Goal: Task Accomplishment & Management: Manage account settings

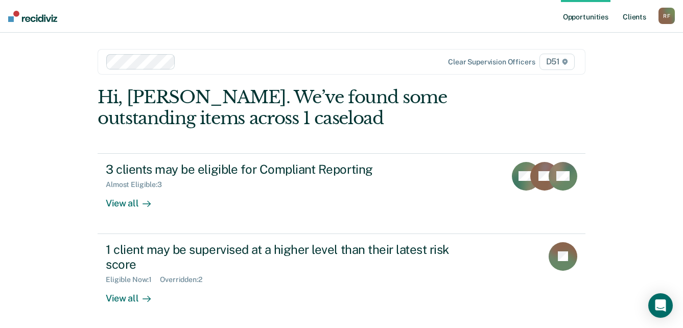
click at [631, 16] on link "Client s" at bounding box center [635, 16] width 28 height 33
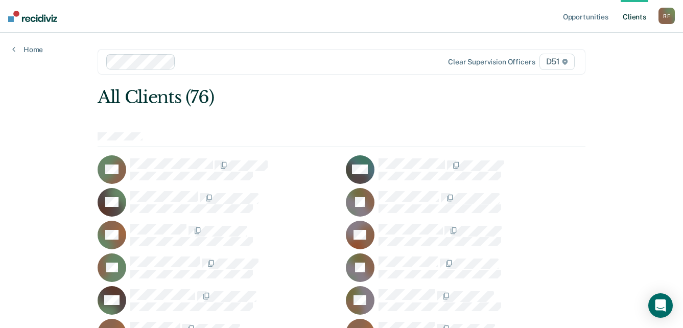
click at [665, 15] on div "R F" at bounding box center [667, 16] width 16 height 16
click at [612, 66] on link "Log Out" at bounding box center [626, 67] width 82 height 9
